Goal: Complete application form

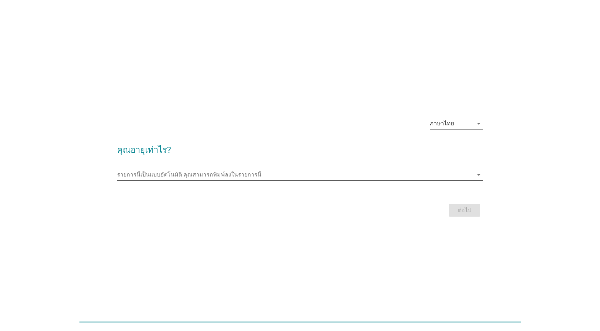
click at [407, 169] on input "รายการนี้เป็นแบบอัตโนมัติ คุณสามารถพิมพ์ลงในรายการนี้" at bounding box center [295, 174] width 356 height 11
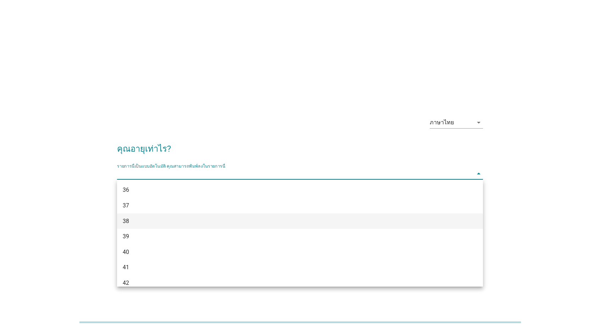
scroll to position [319, 0]
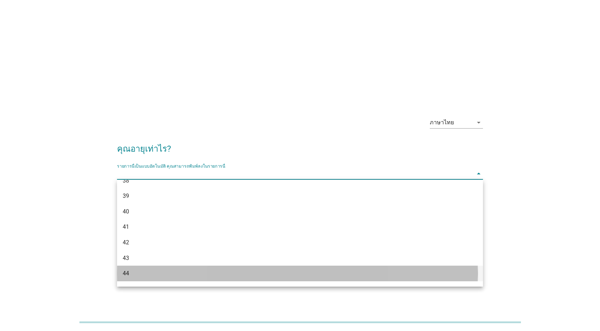
click at [139, 272] on div "44" at bounding box center [285, 273] width 325 height 9
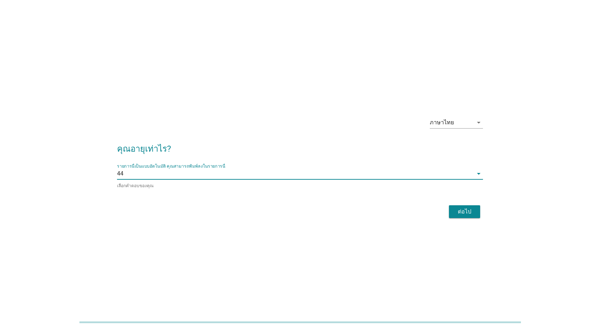
click at [463, 212] on div "ต่อไป" at bounding box center [465, 211] width 20 height 9
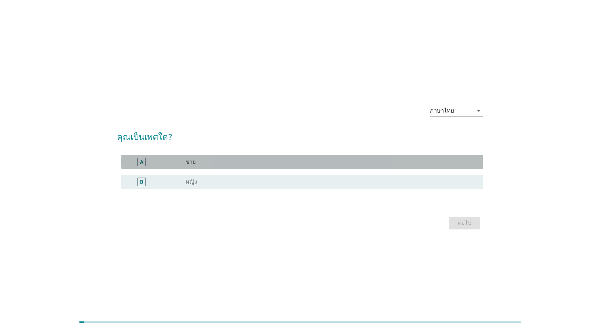
click at [171, 166] on div "A" at bounding box center [156, 162] width 59 height 9
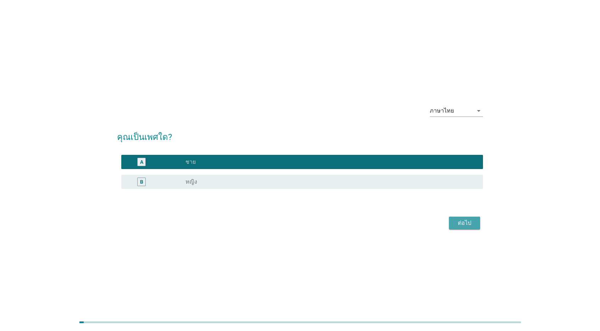
click at [475, 219] on button "ต่อไป" at bounding box center [464, 222] width 31 height 13
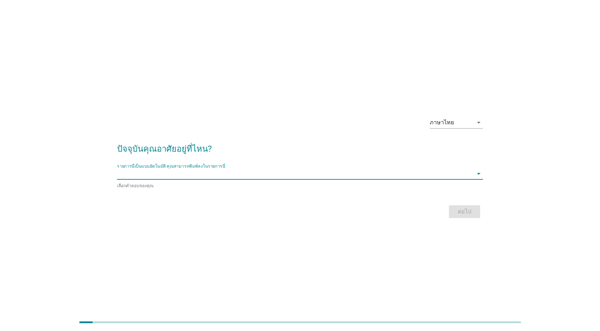
click at [227, 176] on input "รายการนี้เป็นแบบอัตโนมัติ คุณสามารถพิมพ์ลงในรายการนี้" at bounding box center [295, 173] width 356 height 11
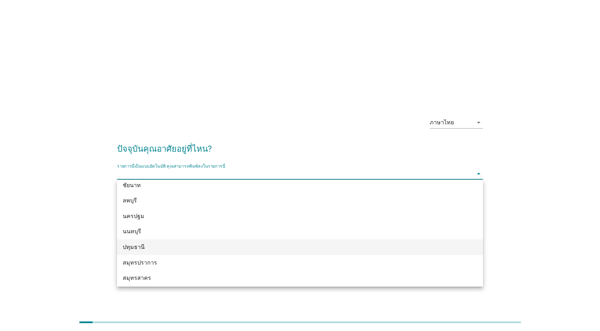
scroll to position [553, 0]
click at [155, 244] on div "กรุงเทพมหานคร" at bounding box center [285, 240] width 325 height 9
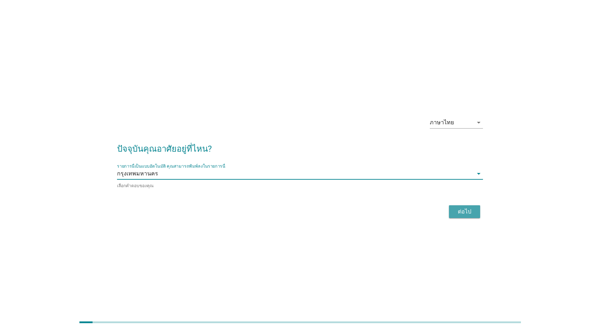
click at [461, 214] on div "ต่อไป" at bounding box center [465, 211] width 20 height 9
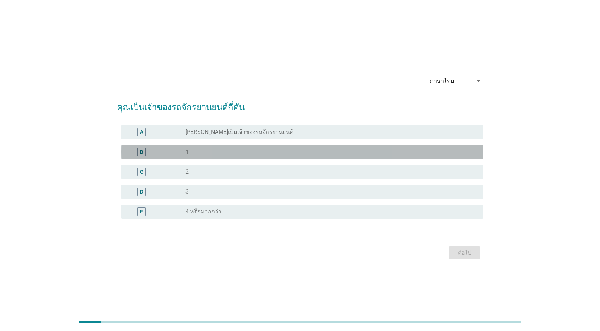
click at [130, 154] on div "B" at bounding box center [141, 152] width 29 height 9
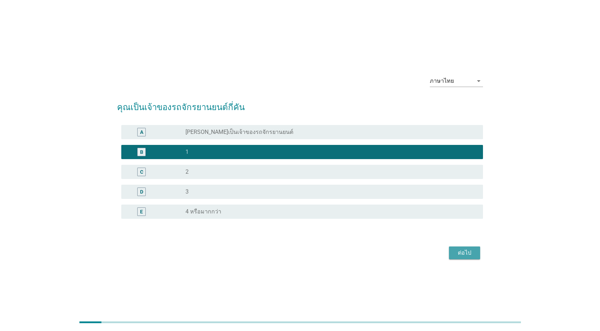
click at [460, 252] on div "ต่อไป" at bounding box center [465, 252] width 20 height 9
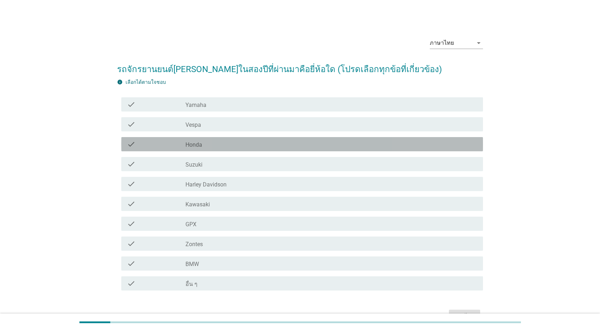
click at [187, 145] on label "Honda" at bounding box center [194, 144] width 17 height 7
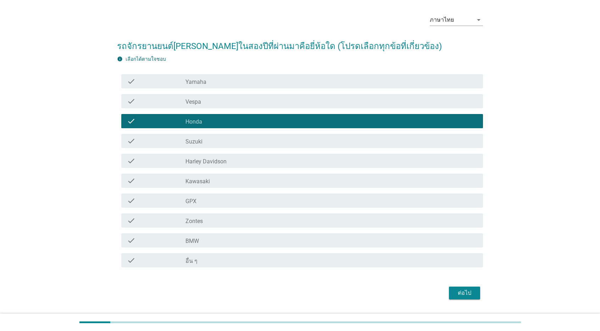
scroll to position [42, 0]
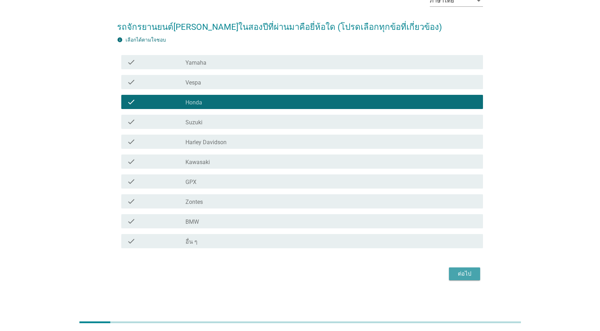
click at [465, 270] on div "ต่อไป" at bounding box center [465, 273] width 20 height 9
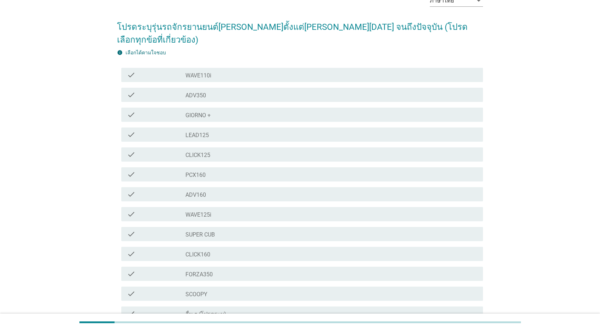
scroll to position [0, 0]
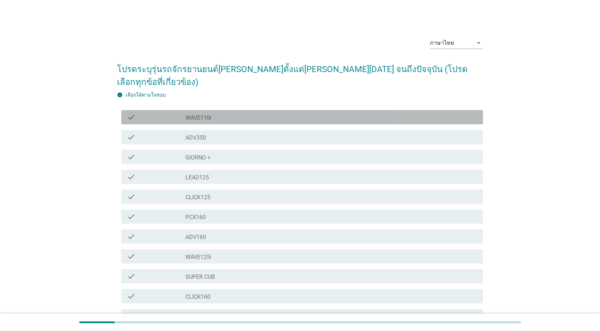
click at [219, 113] on div "check_box_outline_blank WAVE110i" at bounding box center [332, 117] width 292 height 9
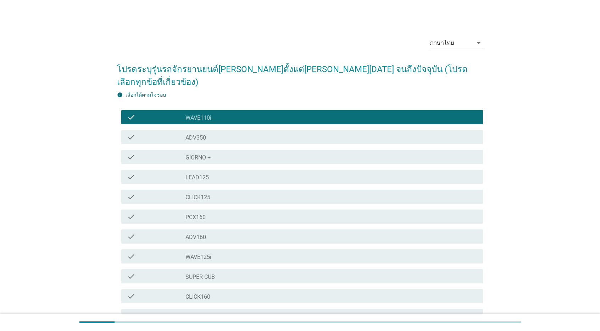
scroll to position [35, 0]
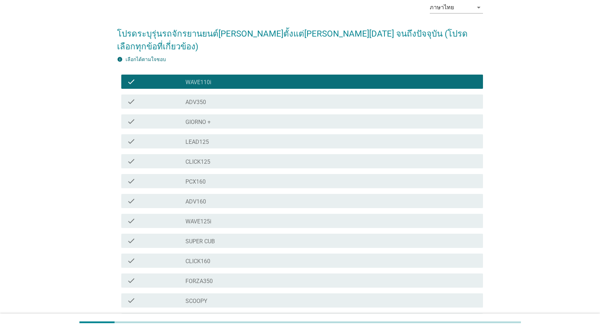
click at [218, 276] on div "check_box_outline_blank FORZA350" at bounding box center [332, 280] width 292 height 9
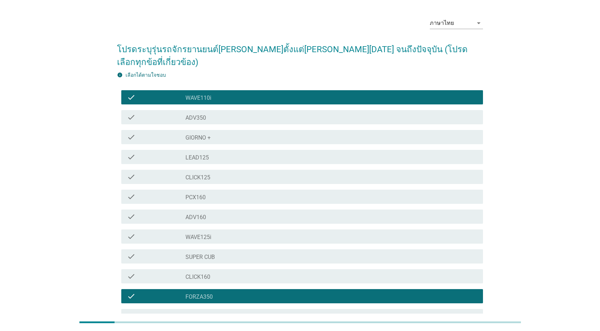
scroll to position [0, 0]
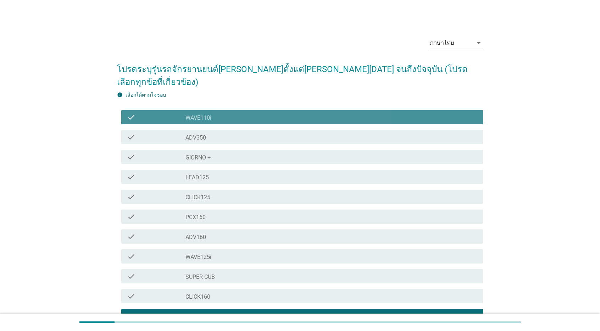
click at [206, 114] on label "WAVE110i" at bounding box center [199, 117] width 26 height 7
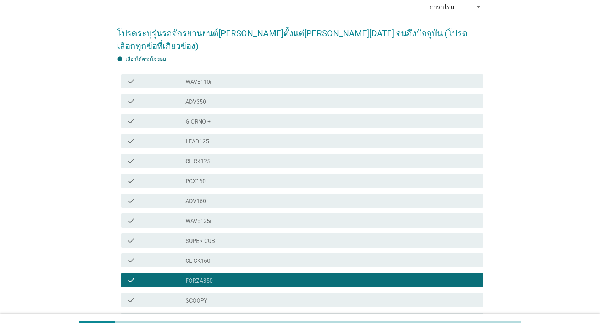
scroll to position [71, 0]
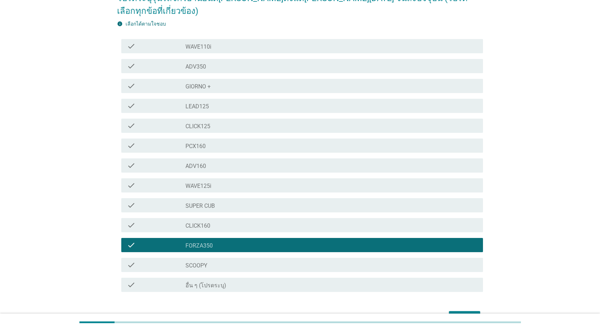
click at [461, 313] on div "ต่อไป" at bounding box center [465, 317] width 20 height 9
